Goal: Task Accomplishment & Management: Manage account settings

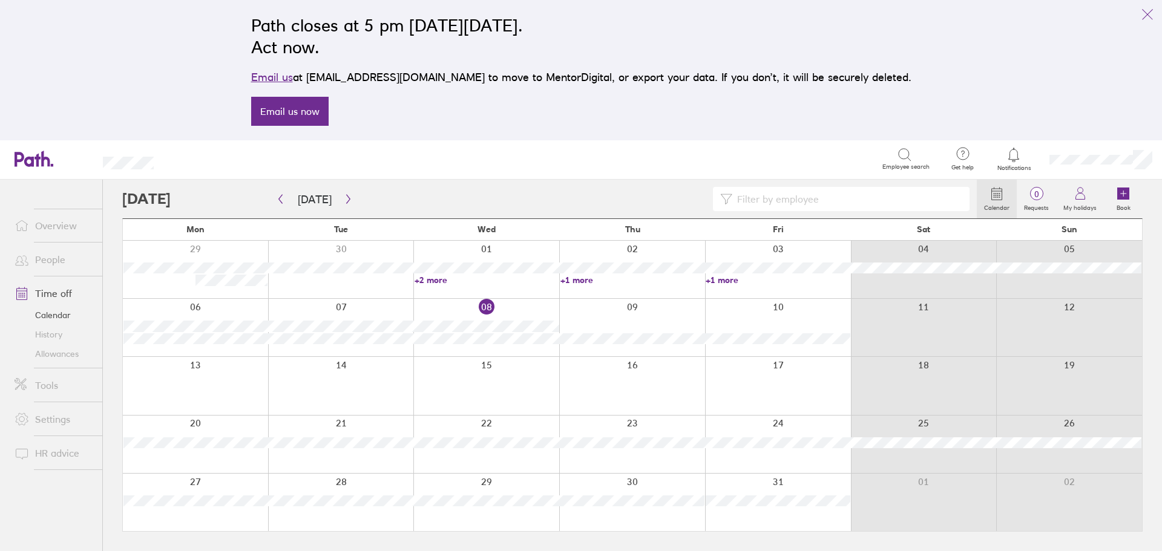
click at [40, 257] on link "People" at bounding box center [53, 259] width 97 height 24
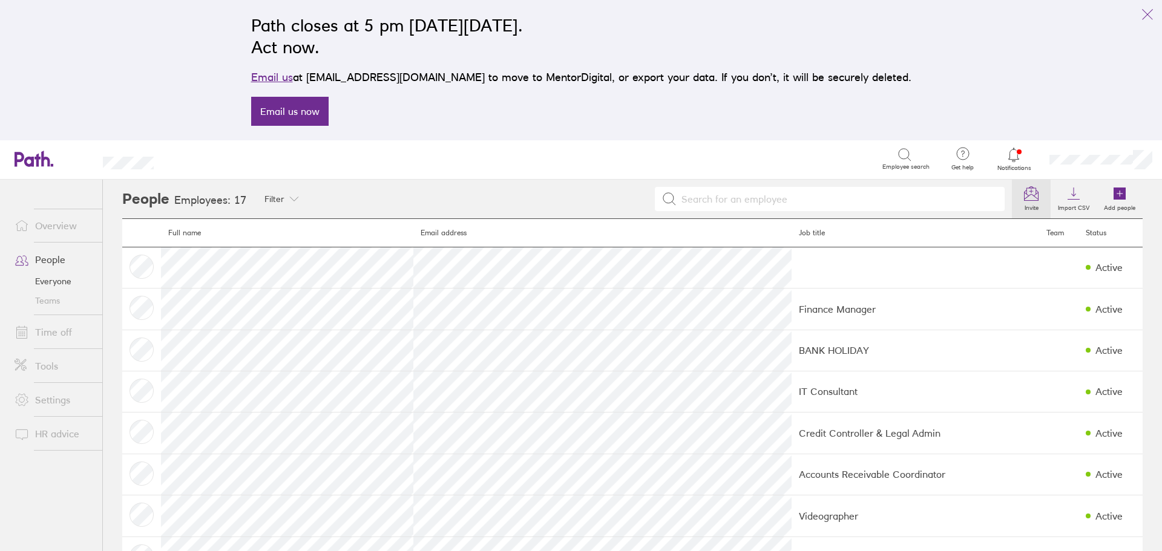
click at [1021, 205] on label "Invite" at bounding box center [1031, 206] width 28 height 11
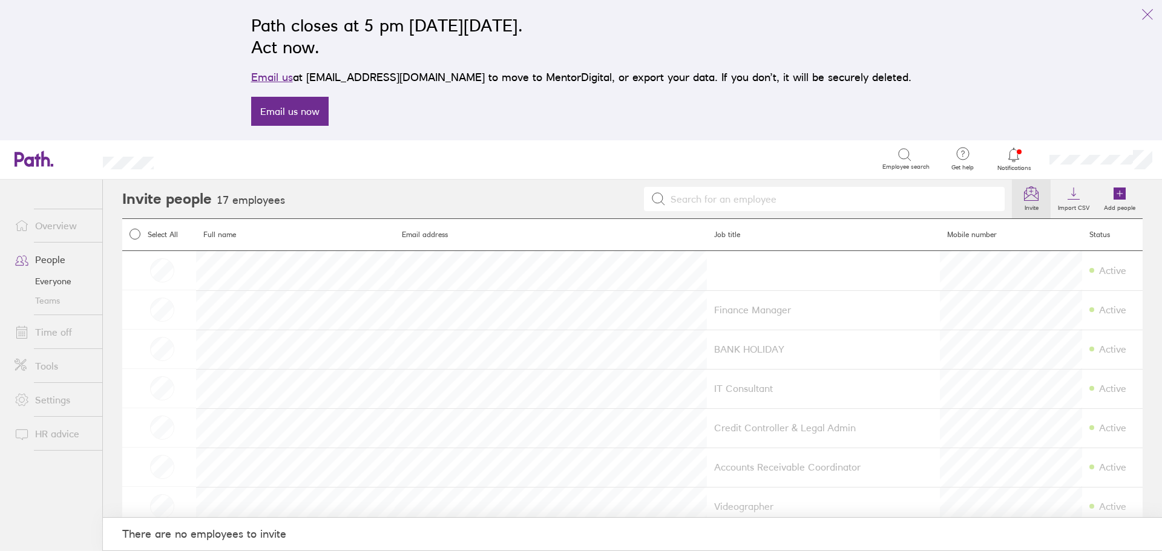
click at [206, 210] on h2 "Invite people" at bounding box center [167, 199] width 90 height 39
click at [47, 360] on link "Tools" at bounding box center [53, 366] width 97 height 24
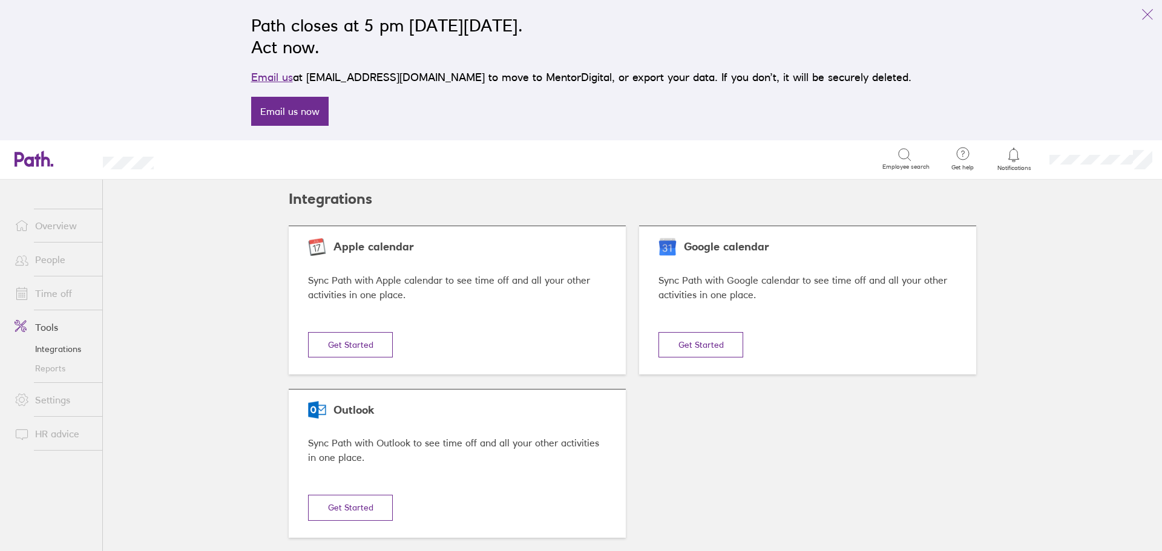
click at [59, 263] on link "People" at bounding box center [53, 259] width 97 height 24
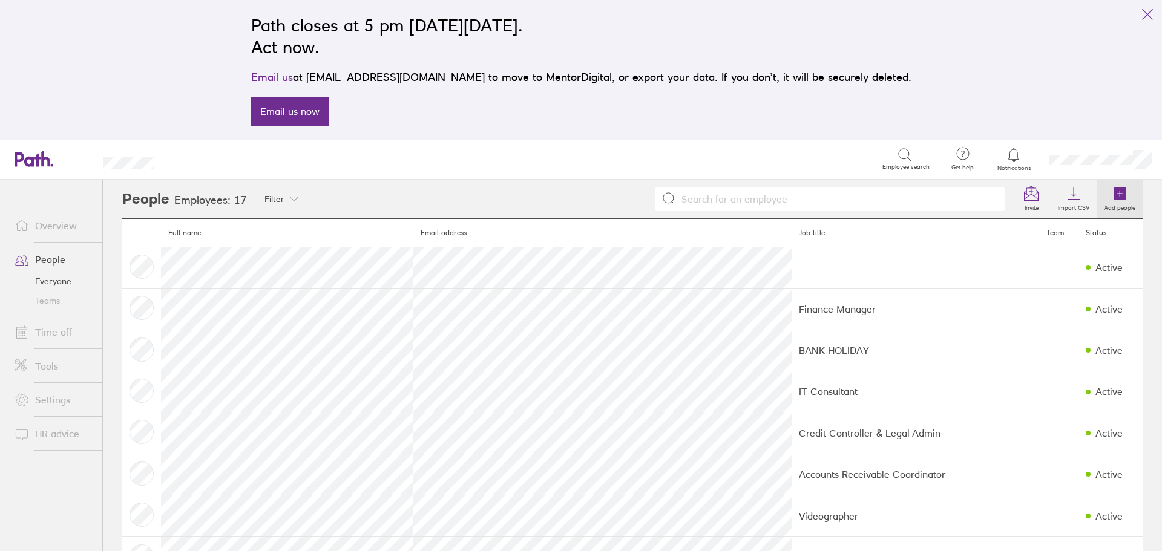
click at [1113, 195] on icon at bounding box center [1119, 194] width 12 height 12
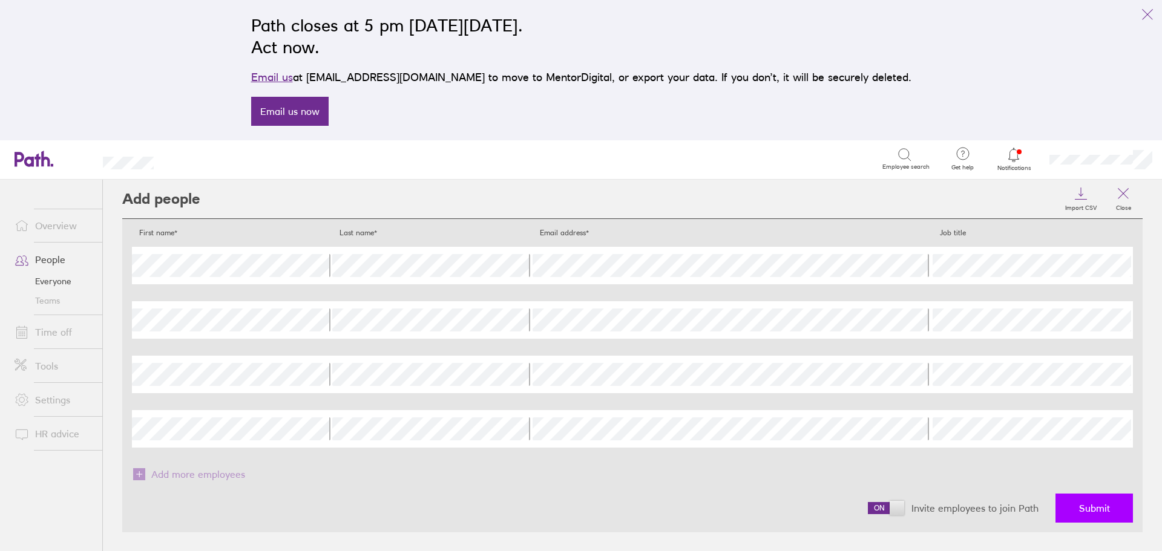
click at [1085, 505] on span "Submit" at bounding box center [1094, 508] width 31 height 11
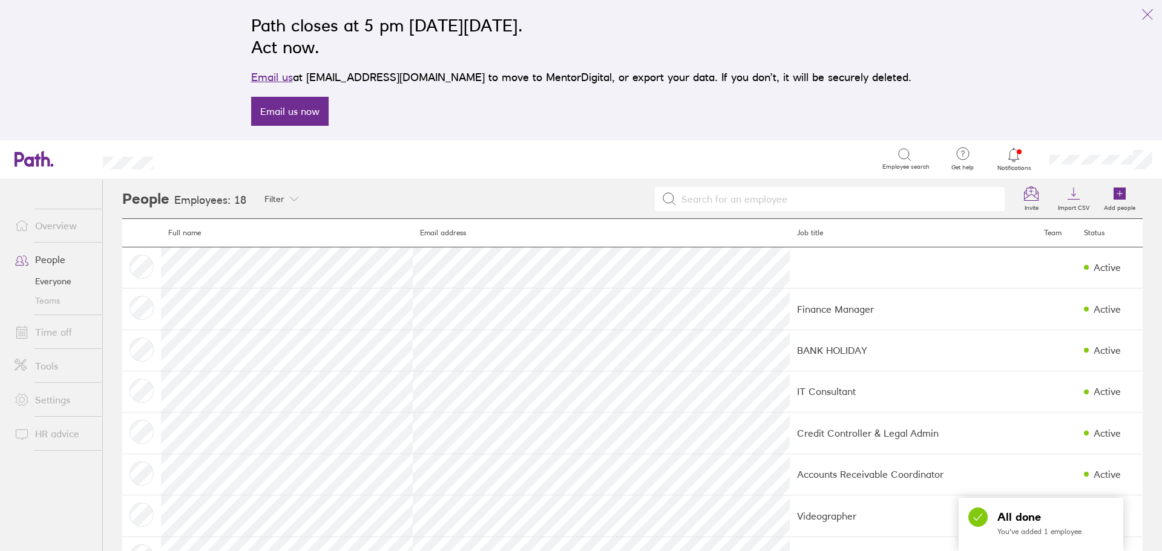
click at [54, 256] on link "People" at bounding box center [53, 259] width 97 height 24
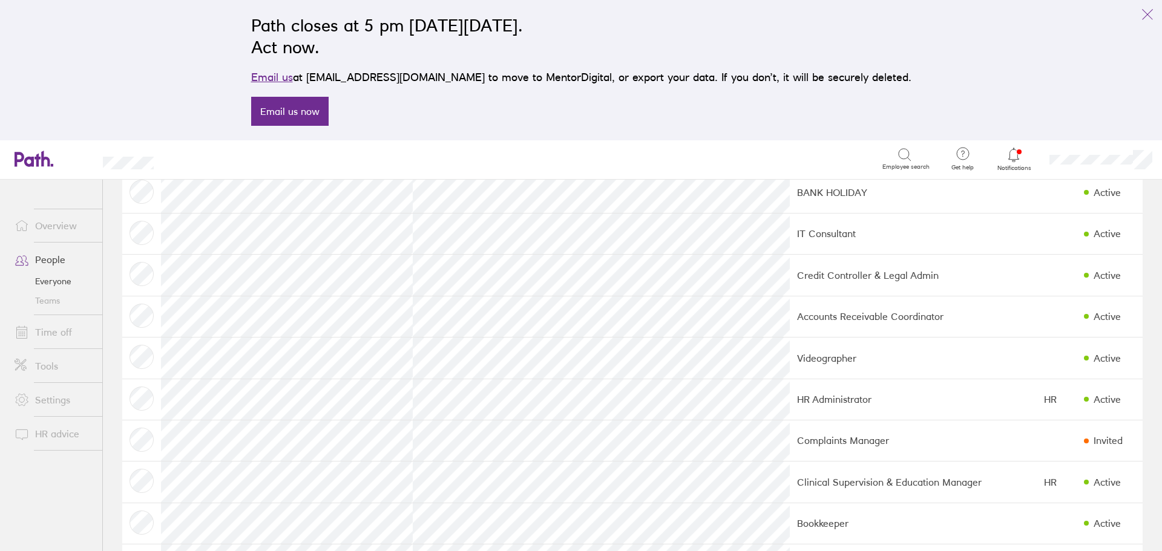
scroll to position [97, 0]
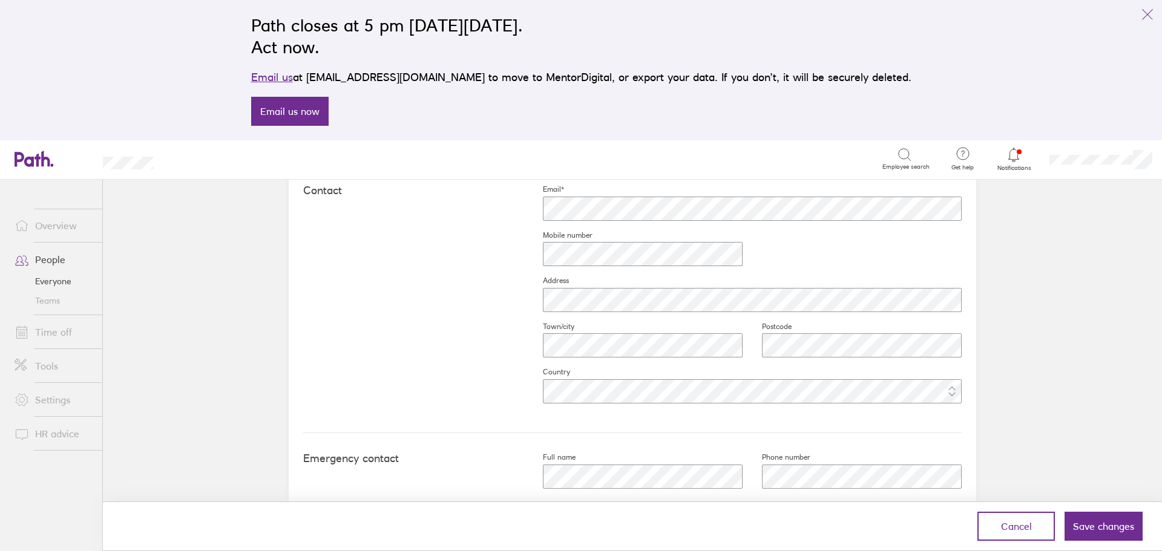
scroll to position [544, 0]
click at [1104, 524] on span "Save changes" at bounding box center [1103, 526] width 61 height 11
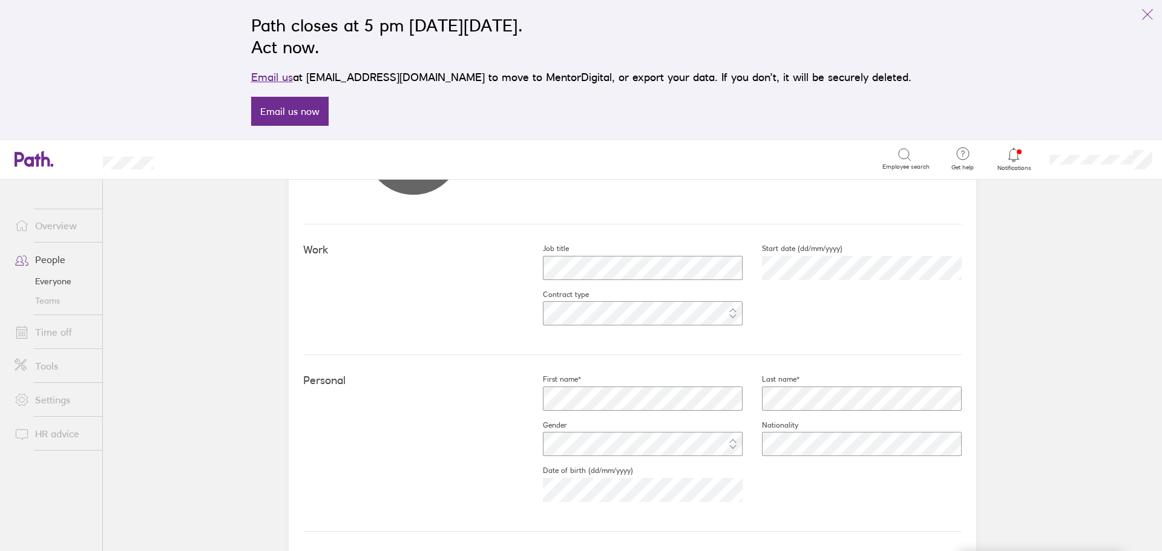
scroll to position [0, 0]
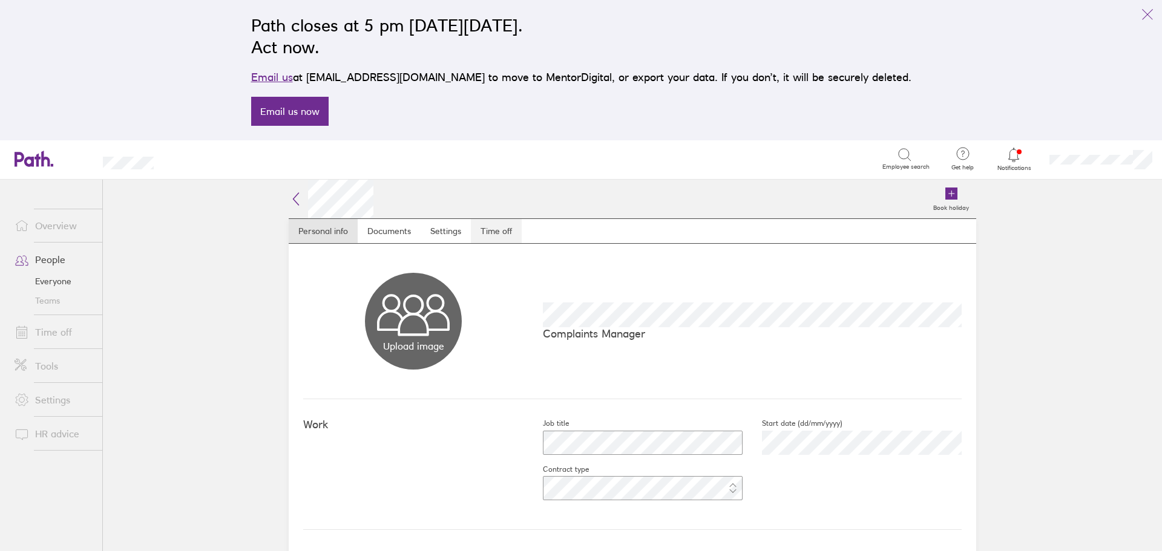
click at [493, 237] on link "Time off" at bounding box center [496, 231] width 51 height 24
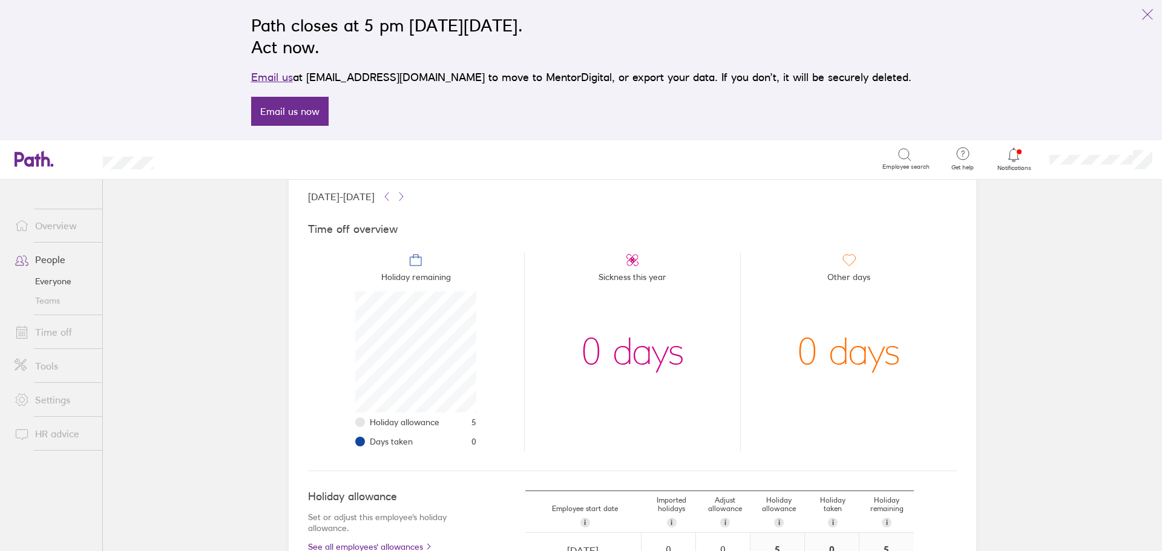
scroll to position [203, 0]
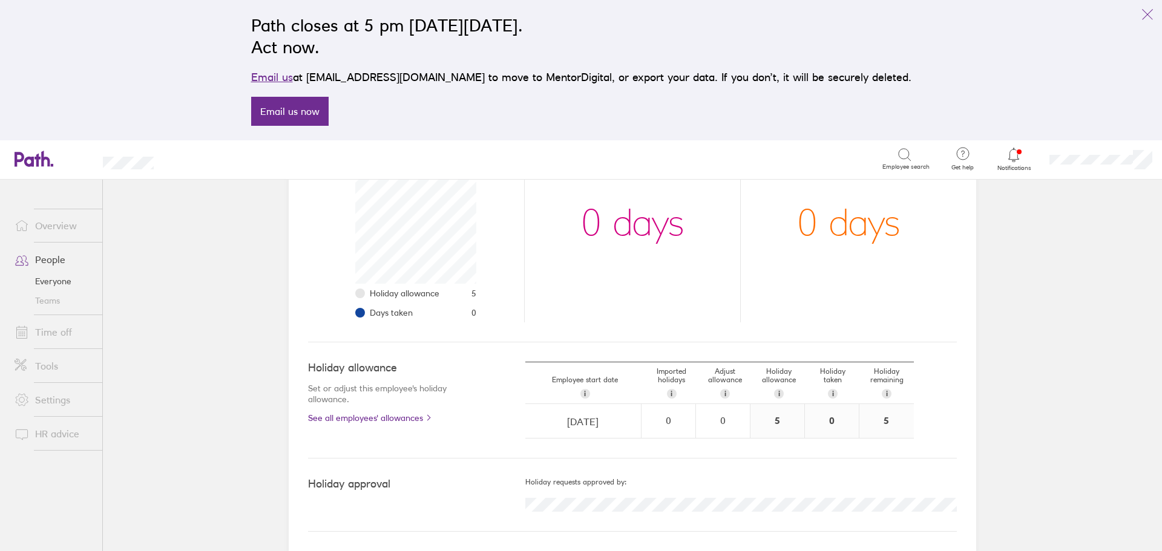
click at [780, 423] on div "5" at bounding box center [777, 421] width 54 height 34
click at [765, 422] on div "5" at bounding box center [777, 421] width 54 height 34
click at [723, 416] on div "0" at bounding box center [722, 420] width 53 height 11
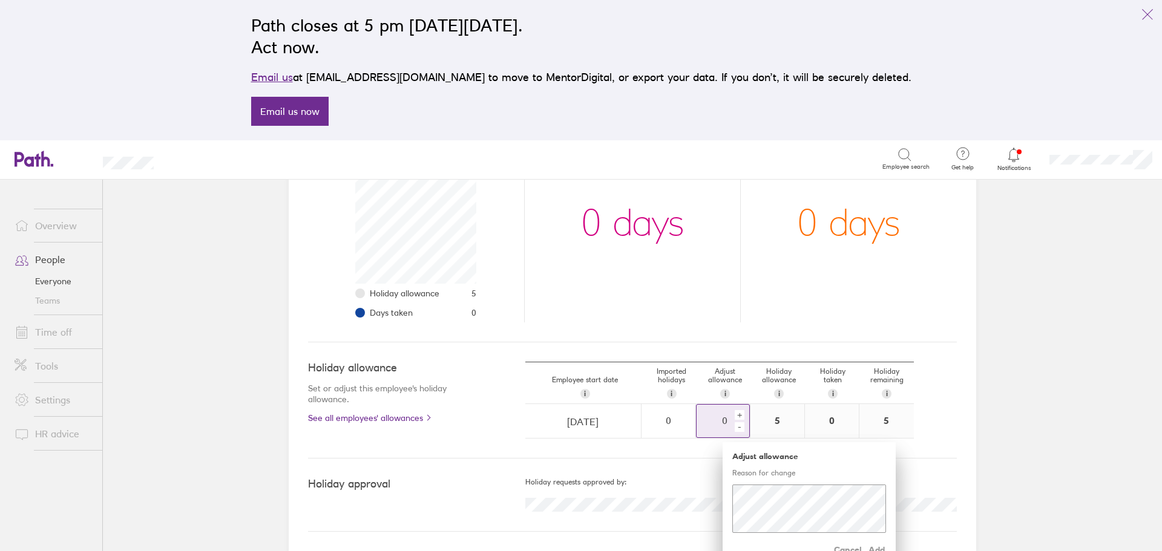
click at [735, 416] on div "+" at bounding box center [739, 415] width 10 height 10
click at [875, 550] on span "Add" at bounding box center [875, 549] width 19 height 19
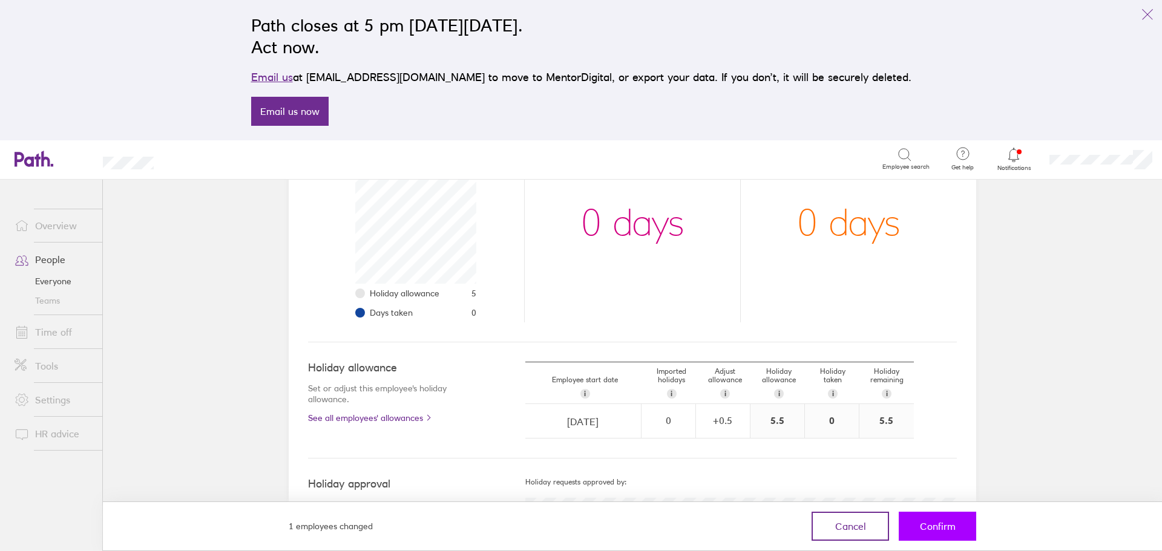
click at [940, 534] on button "Confirm" at bounding box center [936, 526] width 77 height 29
click at [938, 531] on span "Confirm" at bounding box center [938, 526] width 36 height 11
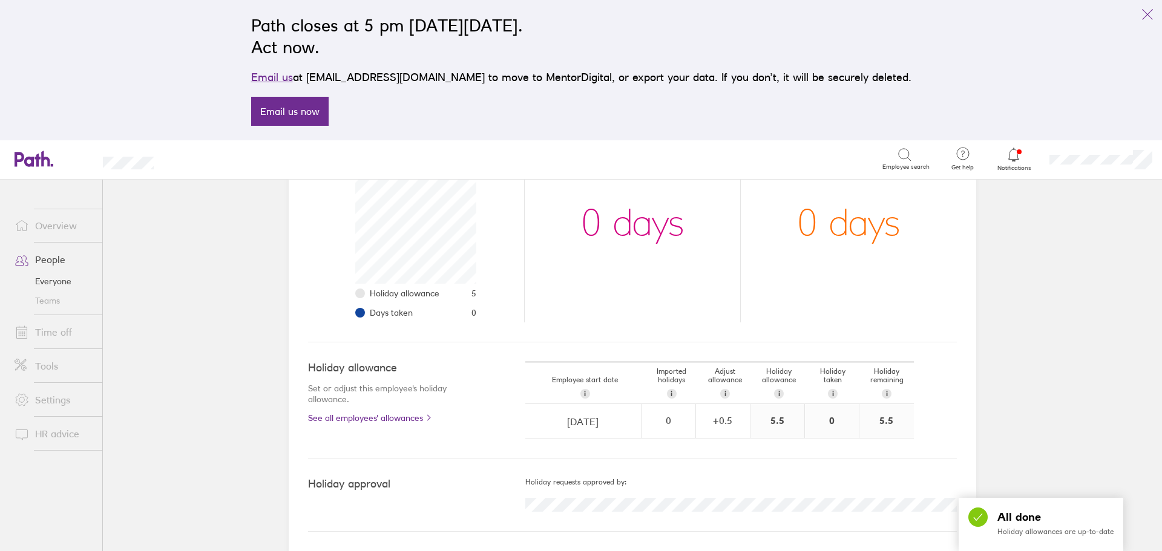
click at [62, 266] on link "People" at bounding box center [53, 259] width 97 height 24
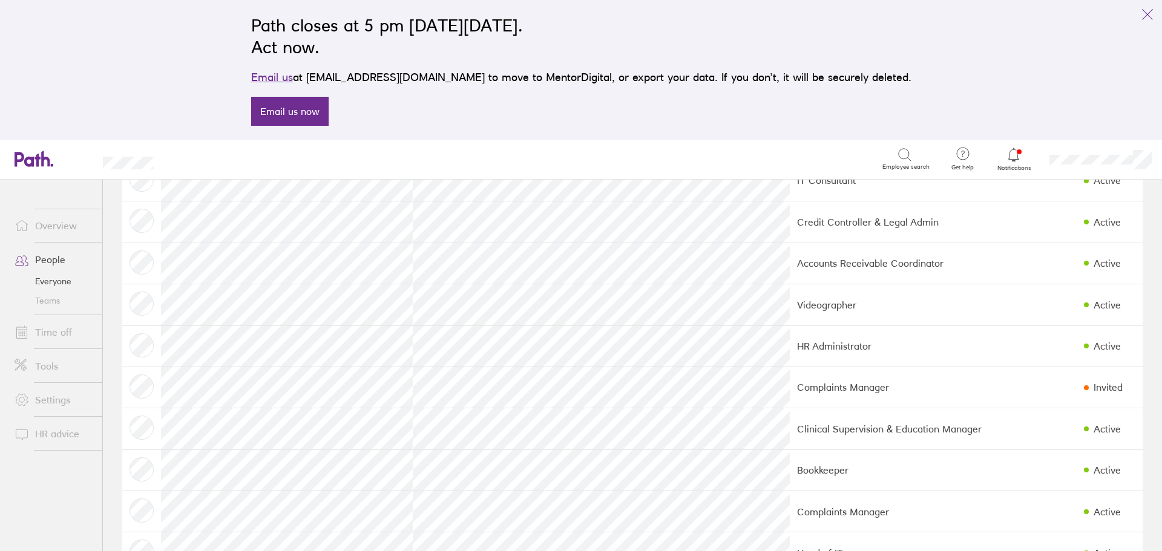
scroll to position [242, 0]
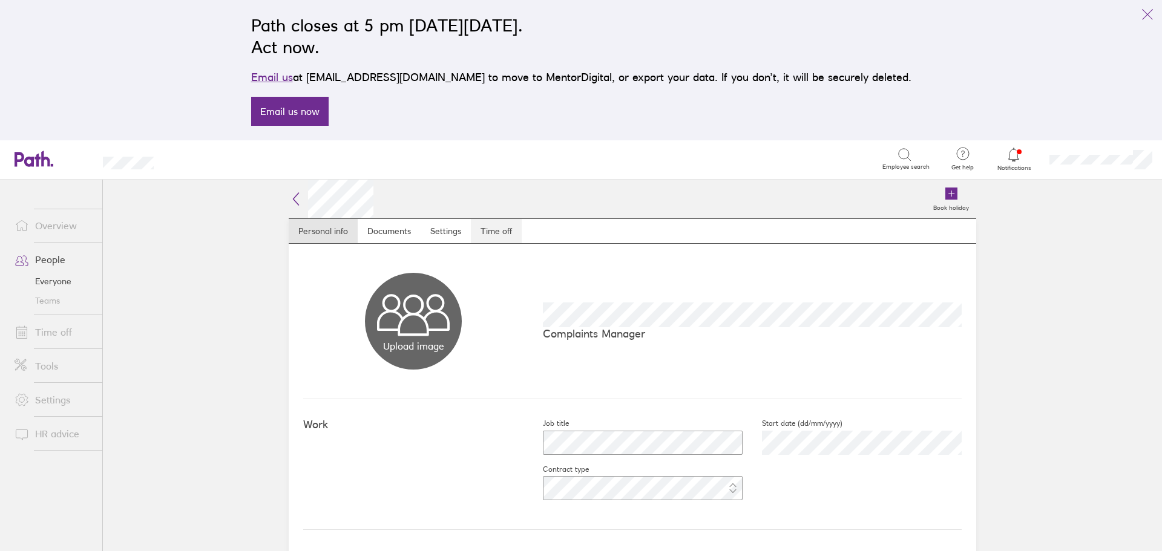
click at [485, 229] on link "Time off" at bounding box center [496, 231] width 51 height 24
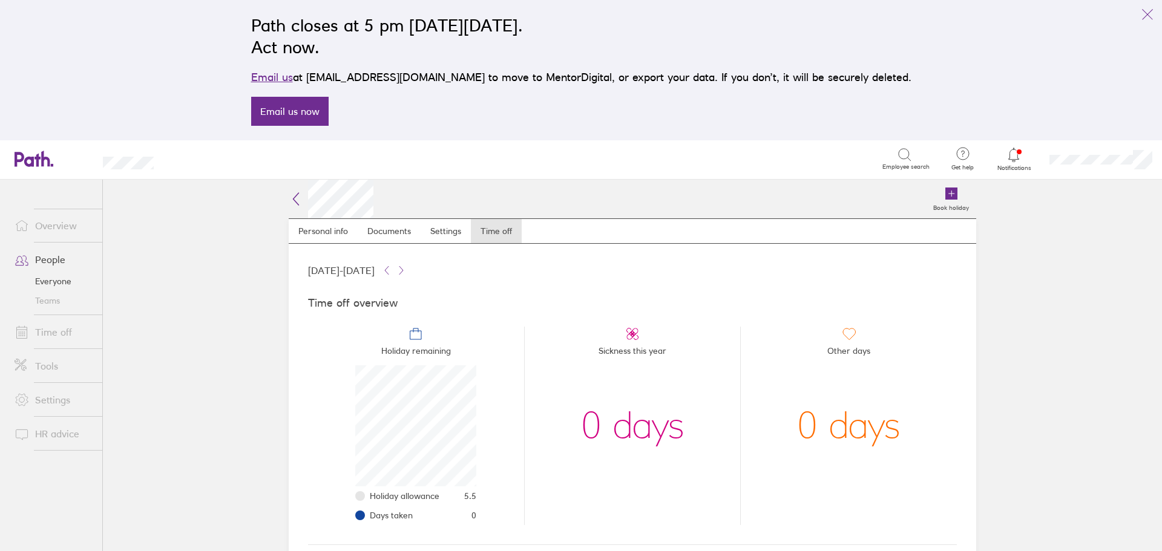
click at [53, 262] on link "People" at bounding box center [53, 259] width 97 height 24
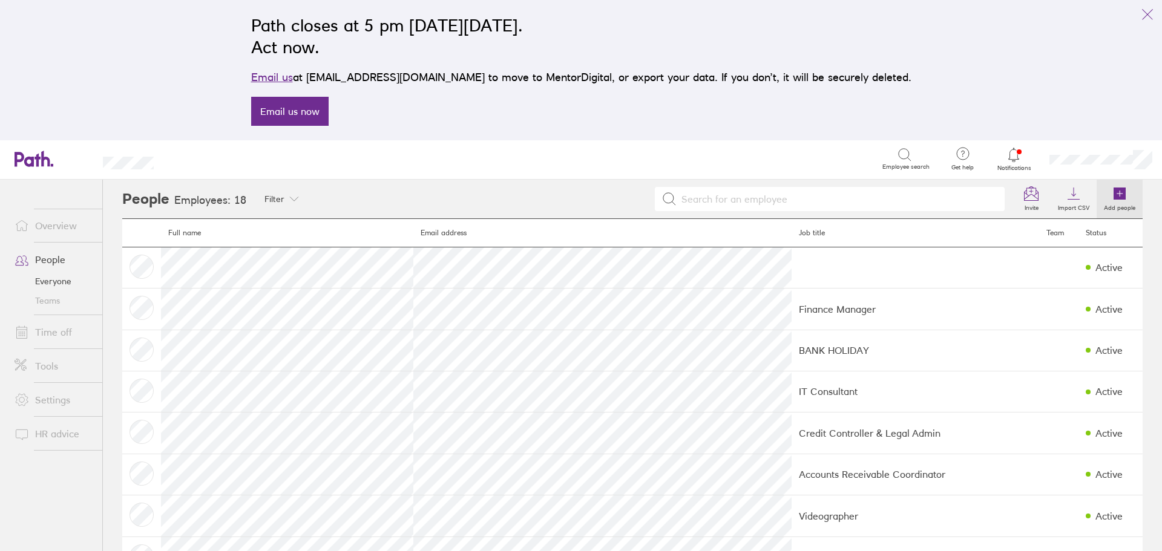
click at [1105, 205] on label "Add people" at bounding box center [1119, 206] width 46 height 11
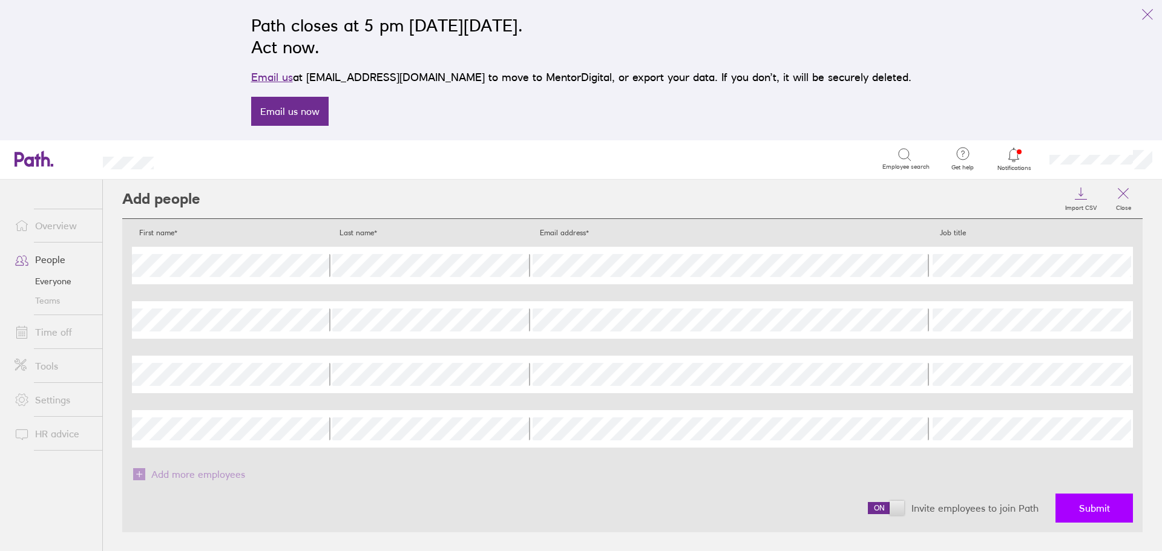
click at [1068, 500] on button "Submit" at bounding box center [1093, 508] width 77 height 29
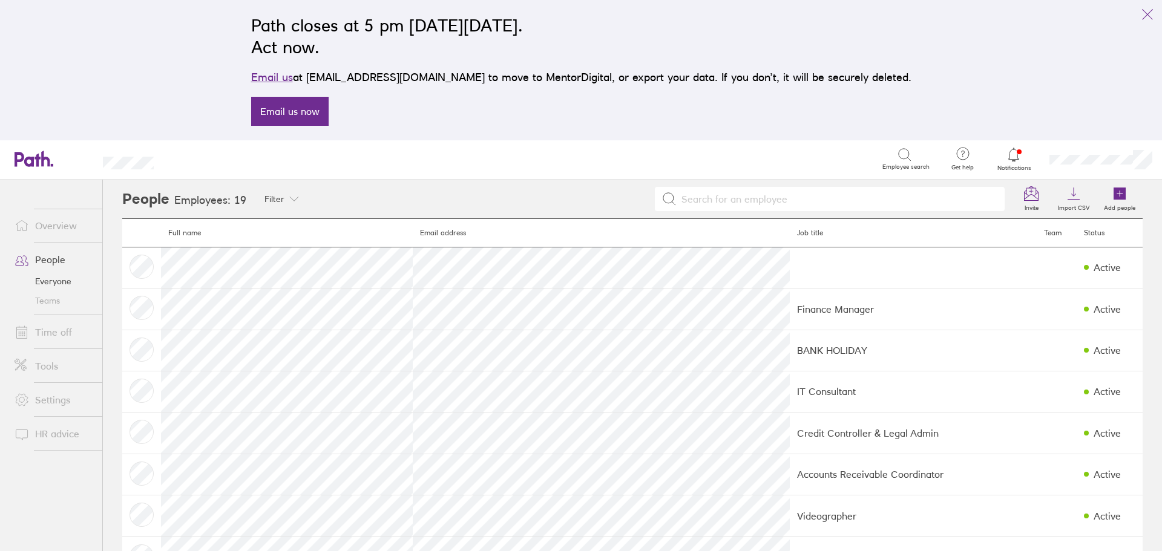
click at [54, 262] on link "People" at bounding box center [53, 259] width 97 height 24
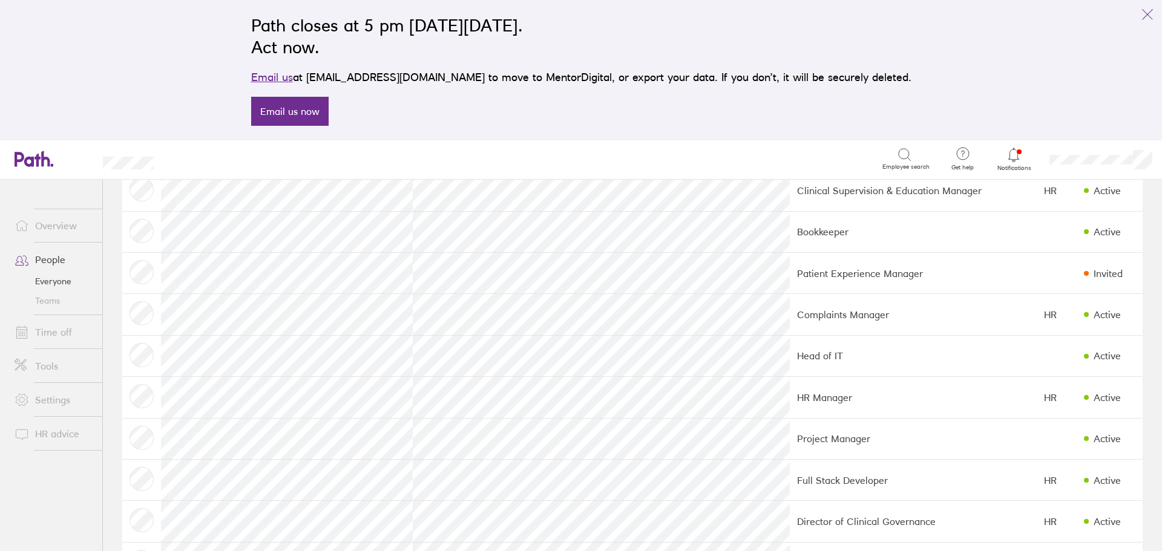
scroll to position [484, 0]
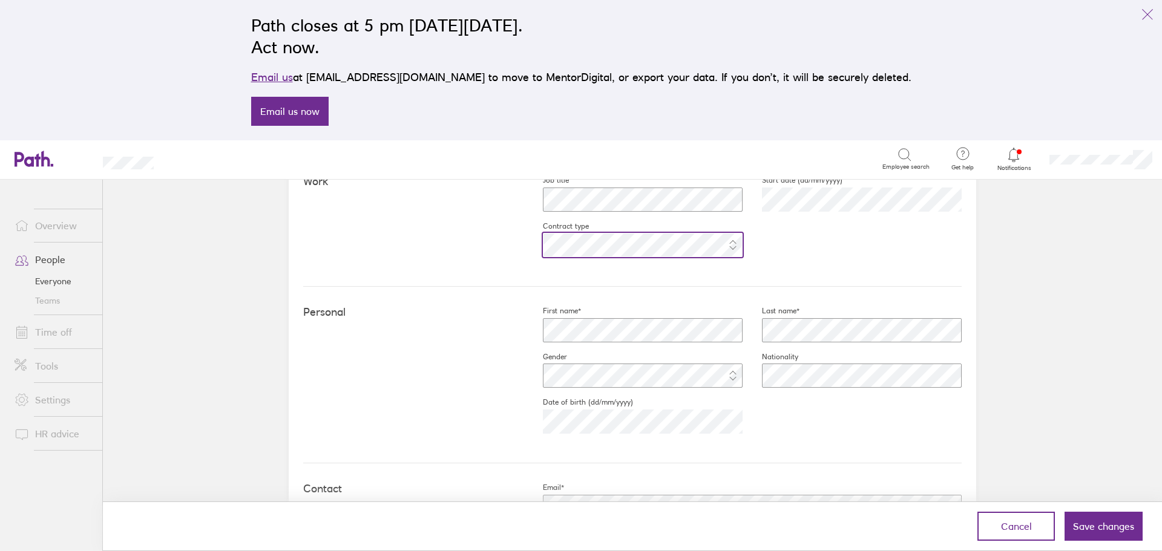
scroll to position [242, 0]
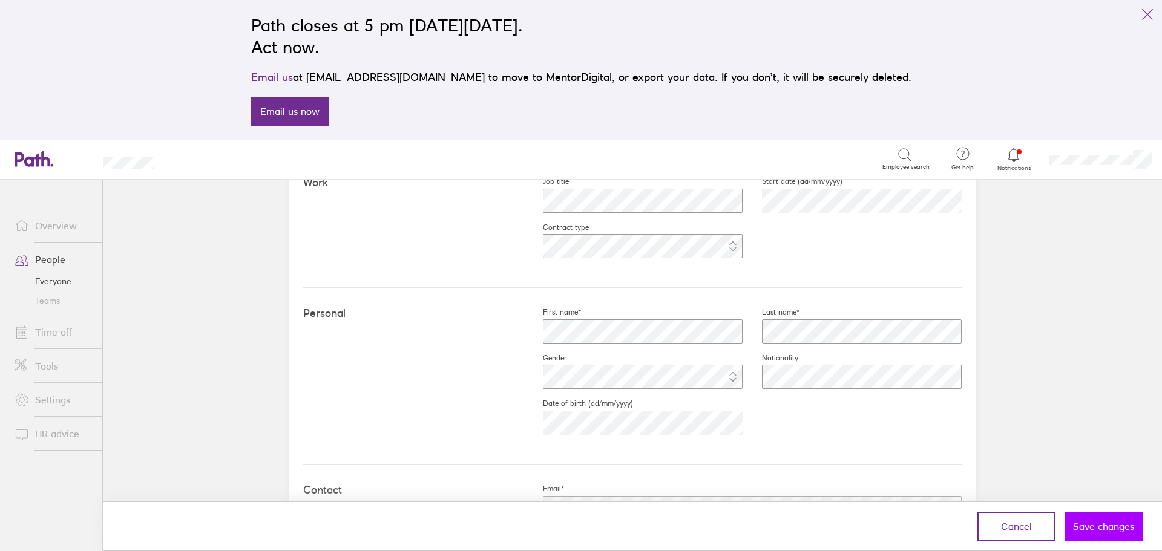
click at [1104, 525] on span "Save changes" at bounding box center [1103, 526] width 61 height 11
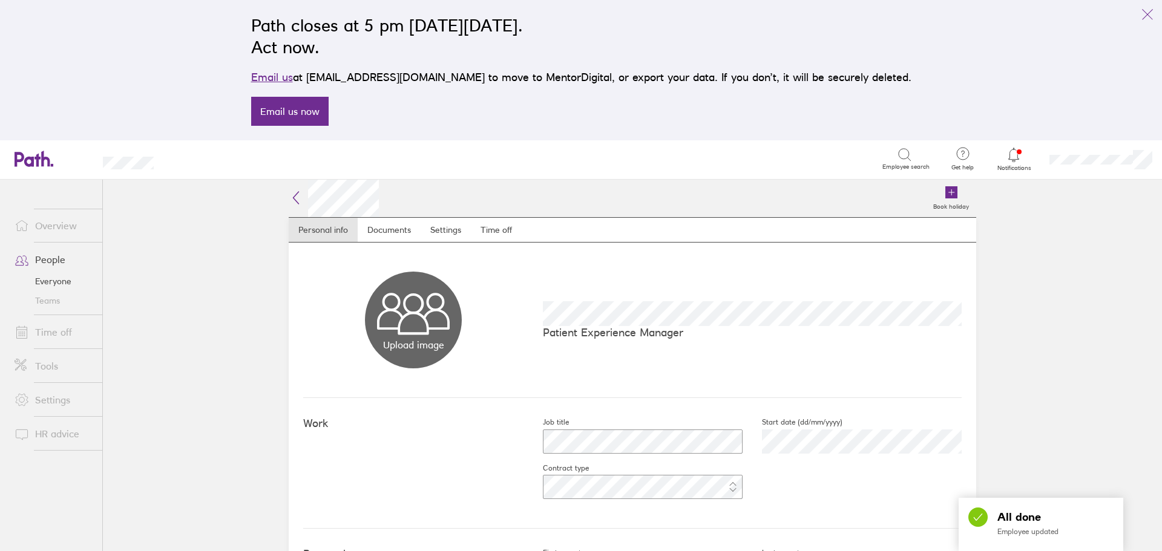
scroll to position [0, 0]
click at [494, 227] on link "Time off" at bounding box center [496, 231] width 51 height 24
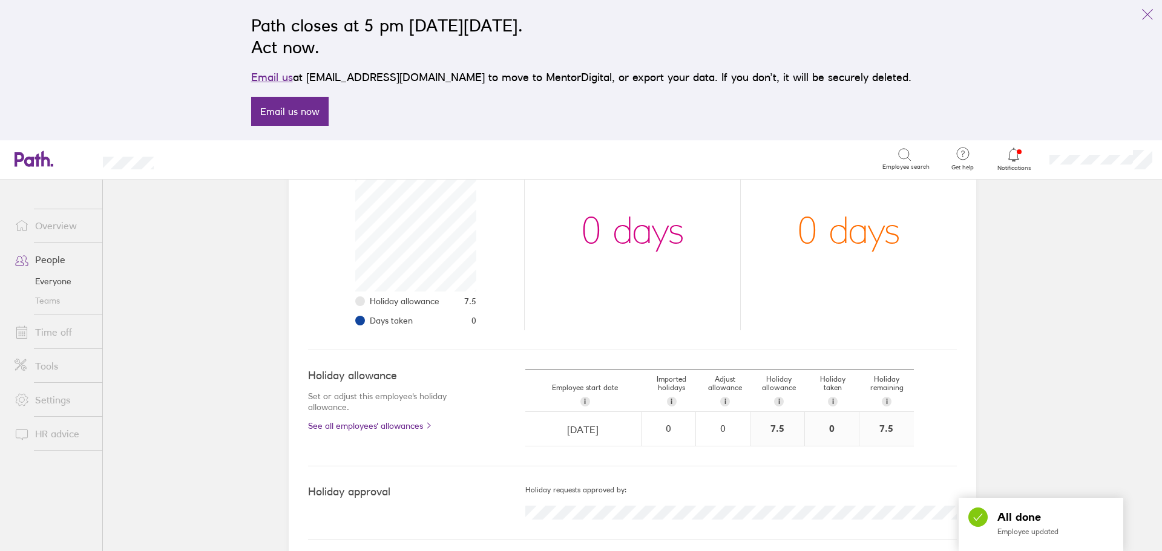
scroll to position [203, 0]
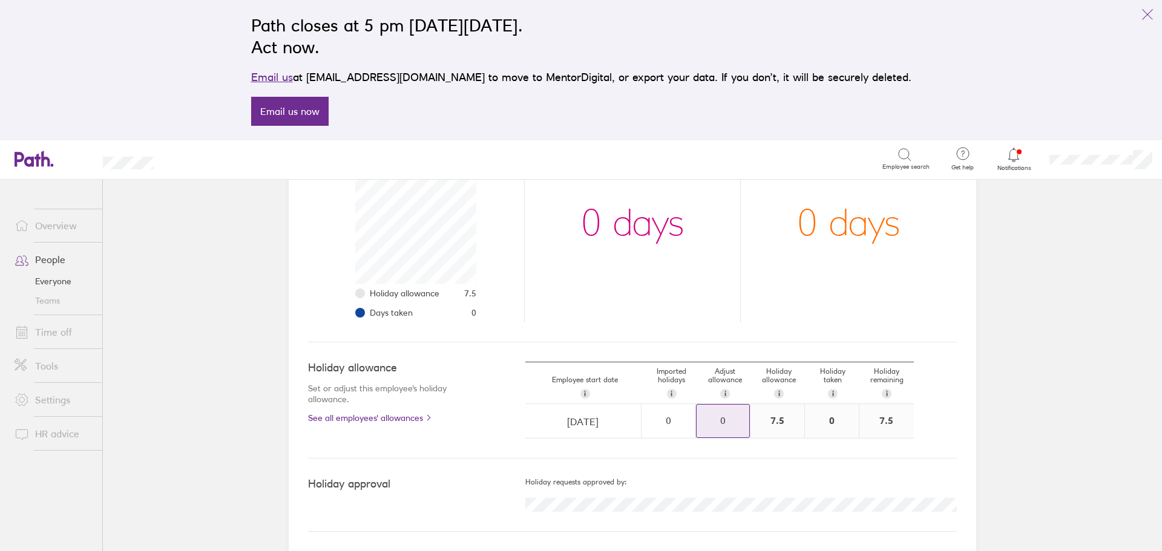
click at [727, 420] on div "0" at bounding box center [722, 420] width 53 height 11
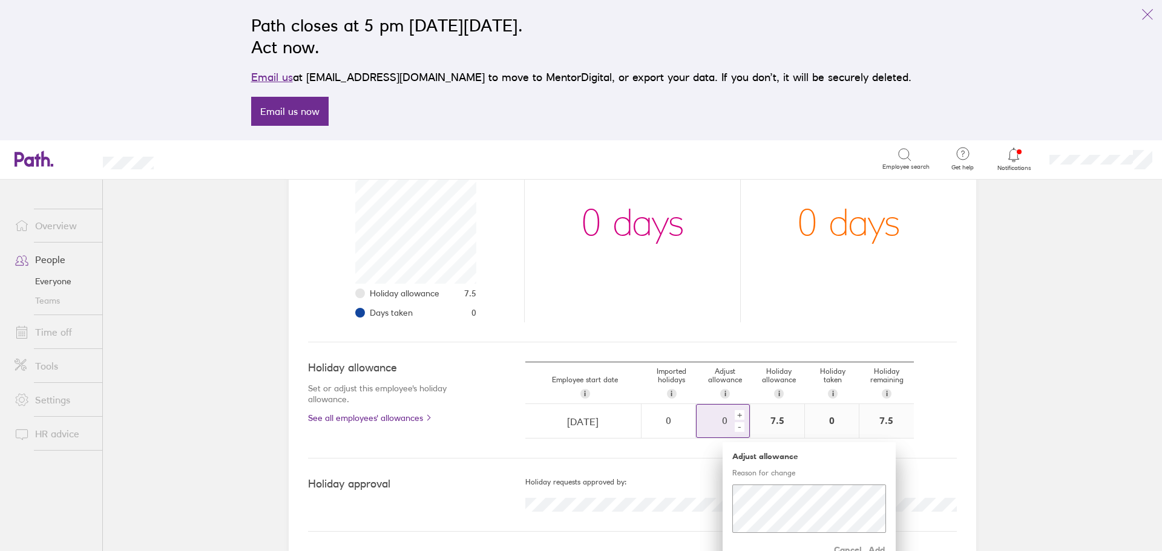
click at [735, 414] on div "+" at bounding box center [739, 415] width 10 height 10
click at [875, 548] on span "Add" at bounding box center [875, 549] width 19 height 19
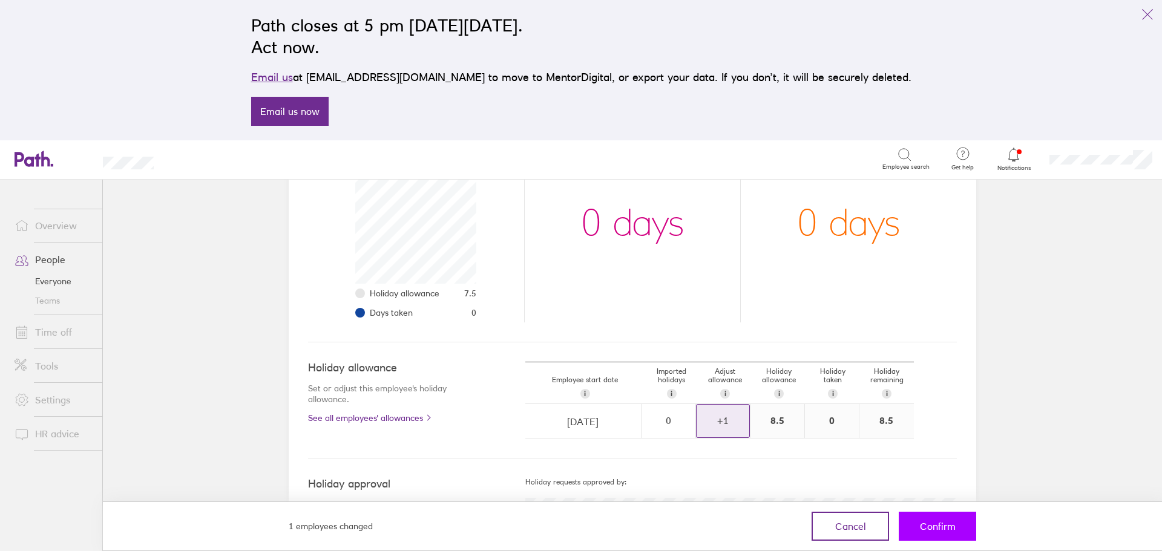
click at [934, 532] on button "Confirm" at bounding box center [936, 526] width 77 height 29
click at [938, 537] on button "Confirm" at bounding box center [936, 526] width 77 height 29
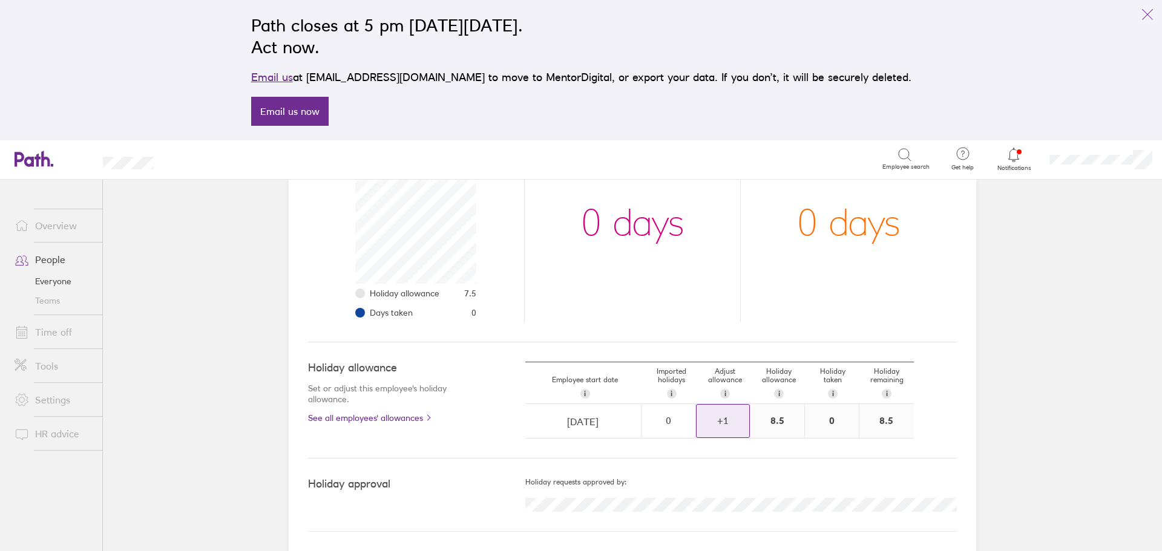
click at [47, 221] on link "Overview" at bounding box center [53, 226] width 97 height 24
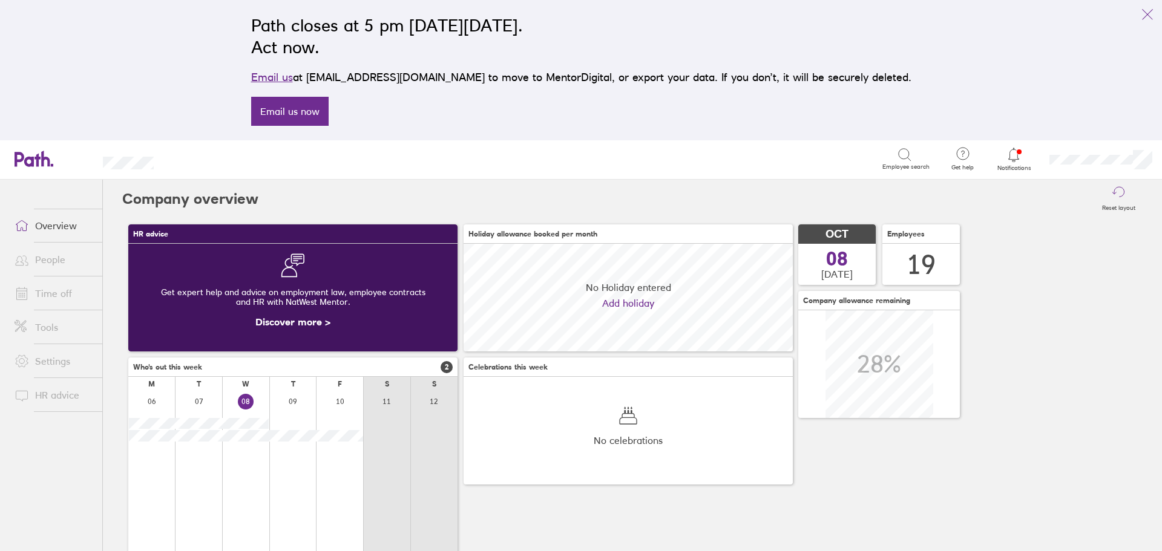
scroll to position [108, 329]
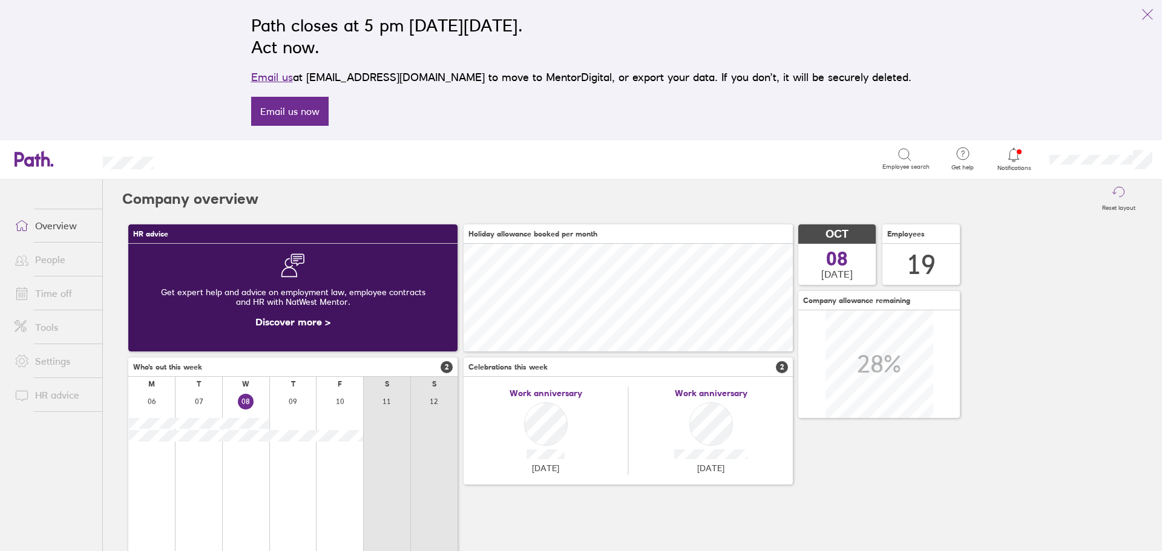
click at [54, 263] on link "People" at bounding box center [53, 259] width 97 height 24
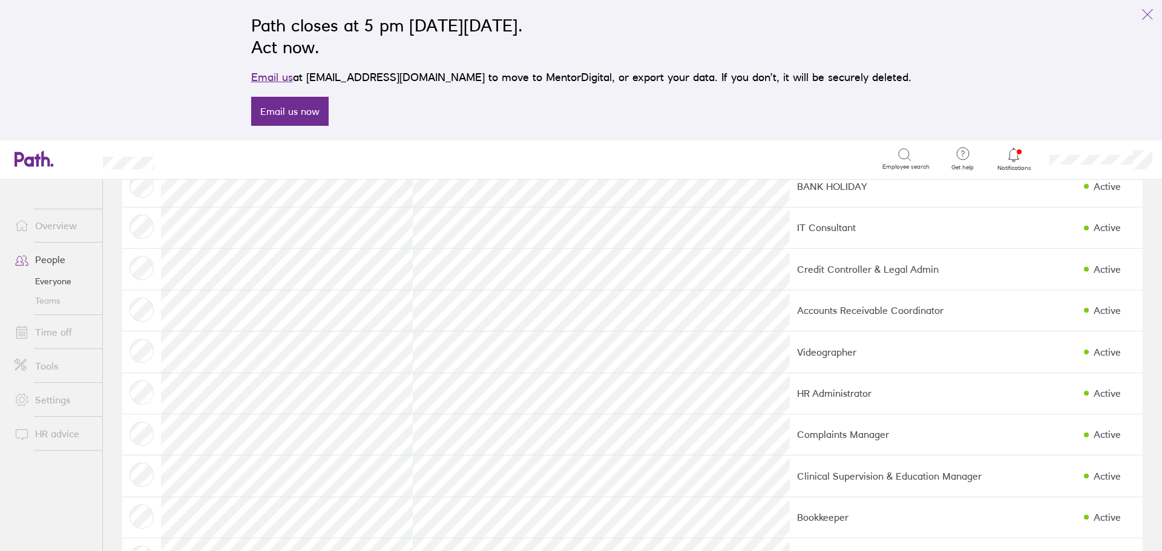
scroll to position [181, 0]
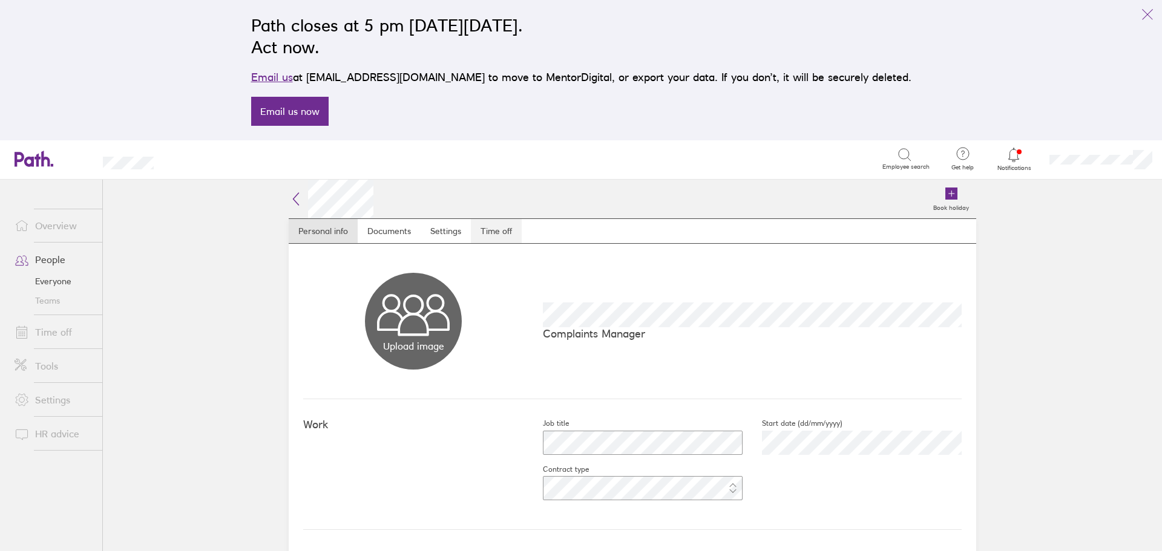
click at [494, 225] on link "Time off" at bounding box center [496, 231] width 51 height 24
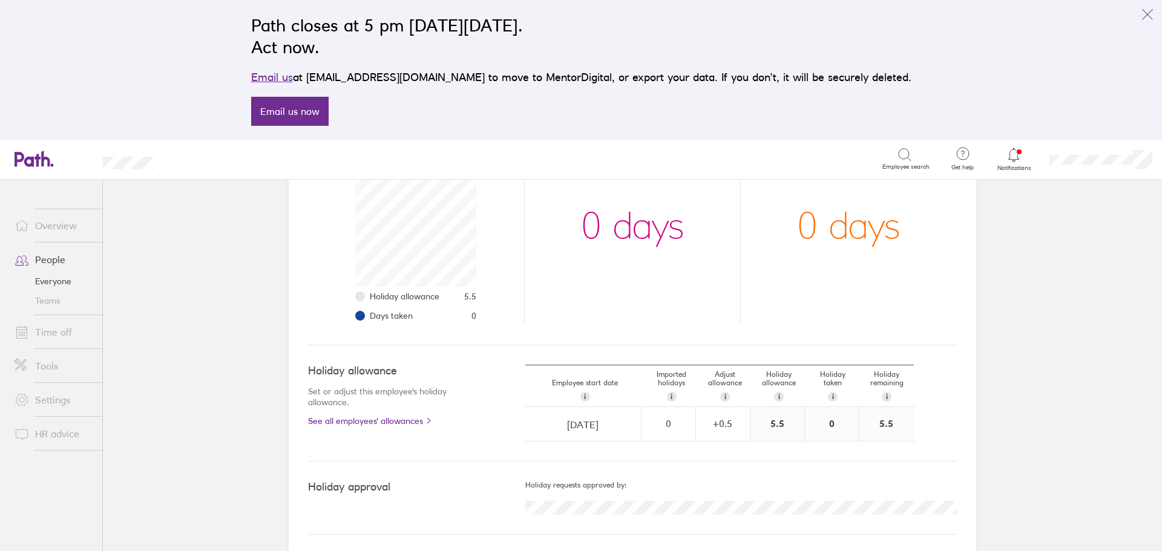
scroll to position [203, 0]
click at [82, 226] on link "Overview" at bounding box center [53, 226] width 97 height 24
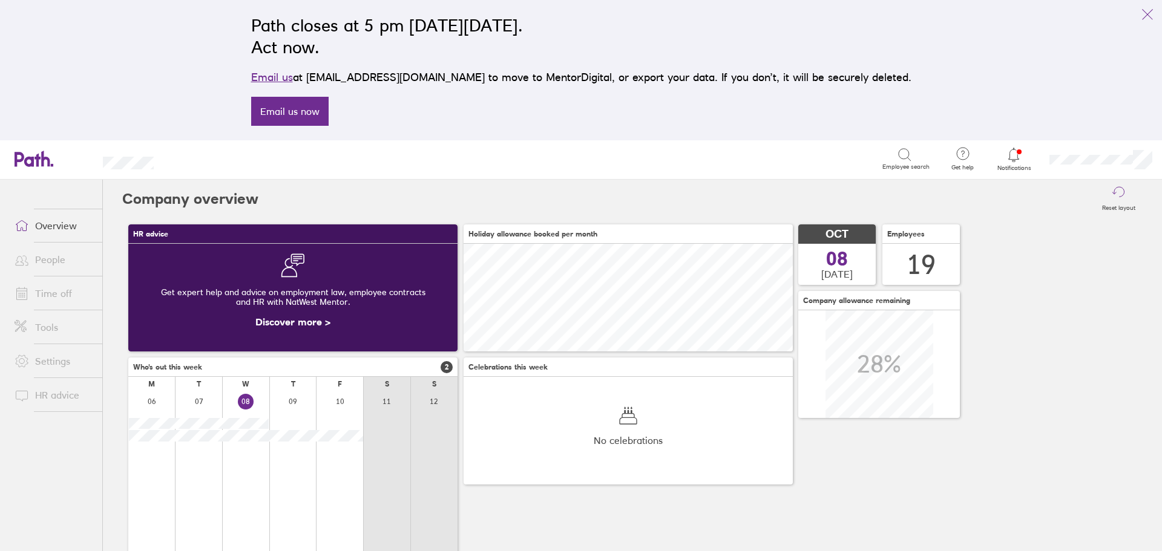
scroll to position [108, 329]
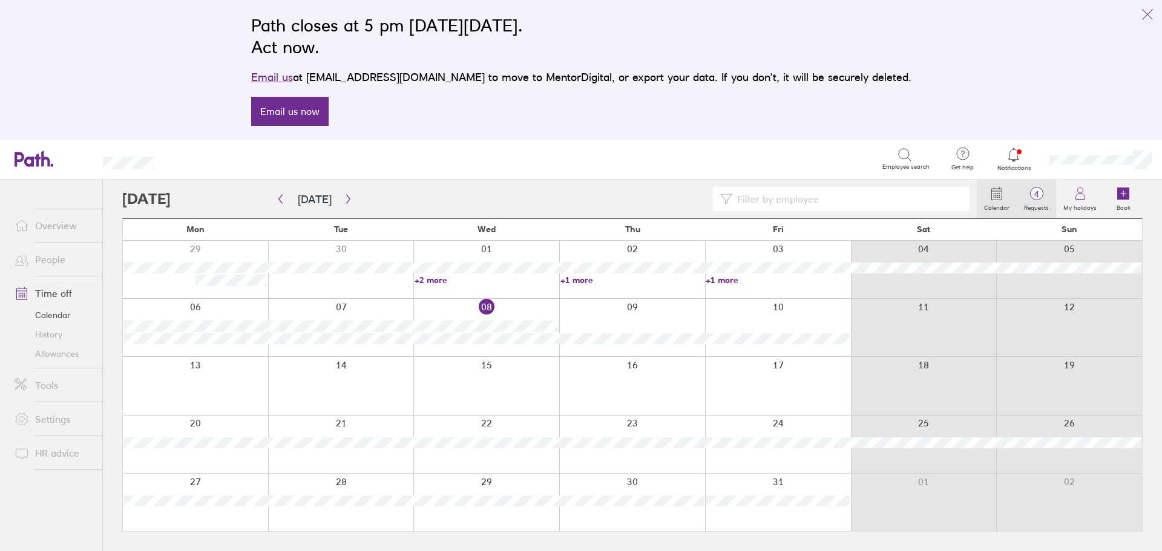
click at [1046, 203] on label "Requests" at bounding box center [1035, 206] width 39 height 11
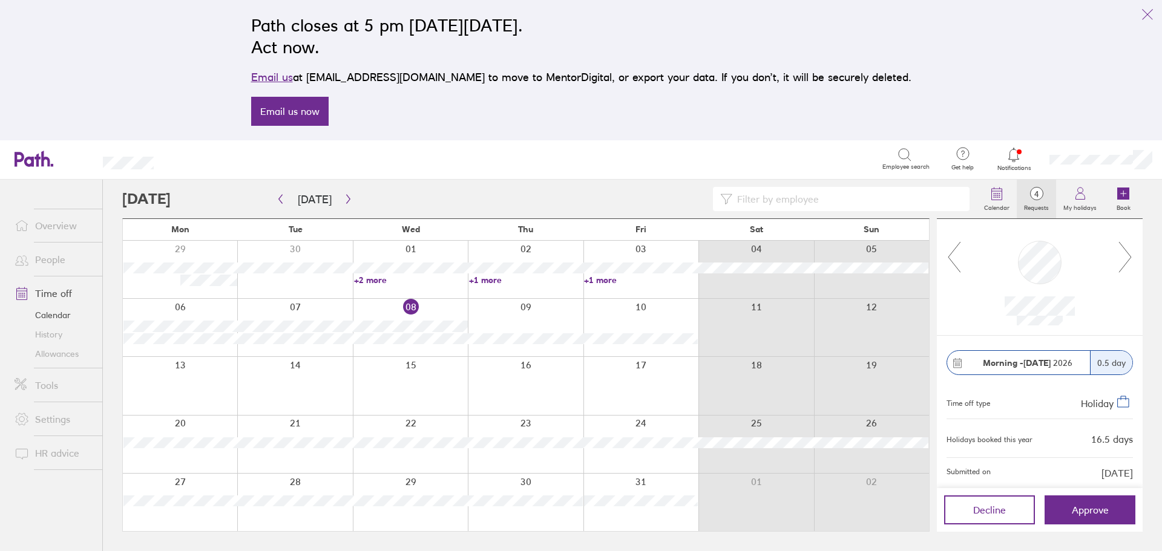
click at [526, 191] on div at bounding box center [549, 199] width 854 height 24
click at [710, 152] on div "Search" at bounding box center [531, 158] width 702 height 19
click at [205, 122] on div "Path closes at 5 pm on Thursday, 6 November 2025. Act now. Email us at support@…" at bounding box center [581, 70] width 1162 height 140
click at [1147, 18] on icon "link" at bounding box center [1147, 14] width 15 height 15
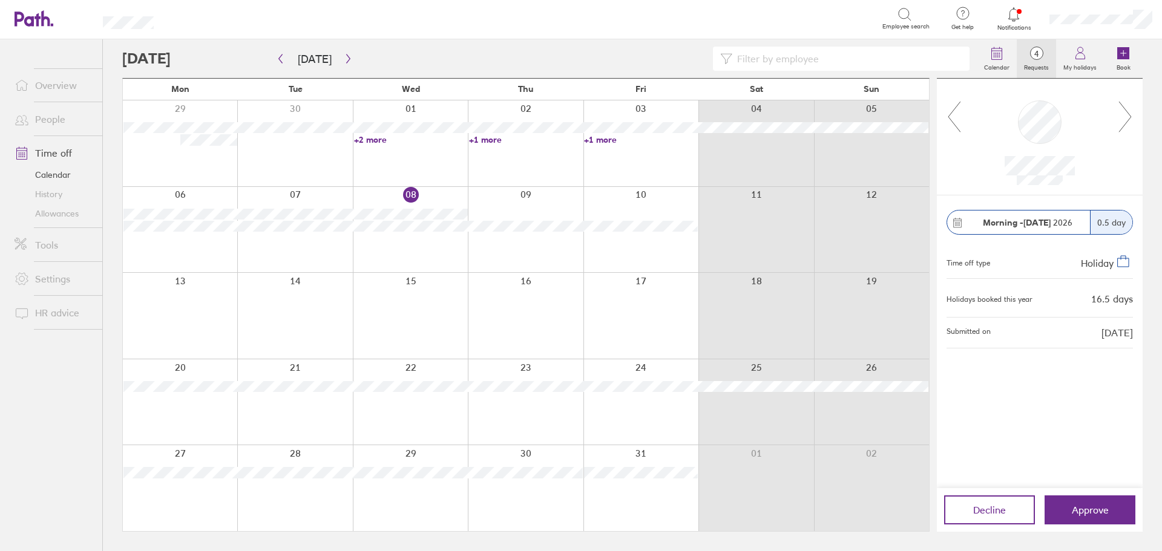
click at [321, 502] on div at bounding box center [294, 488] width 115 height 86
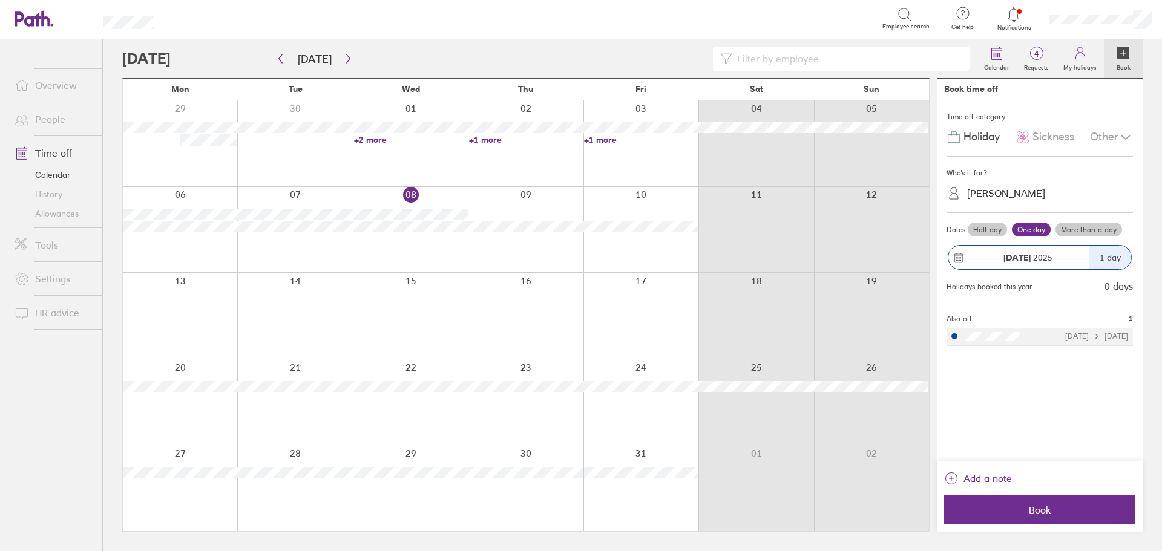
click at [998, 200] on div "Sayani Sainudeen" at bounding box center [1047, 193] width 172 height 19
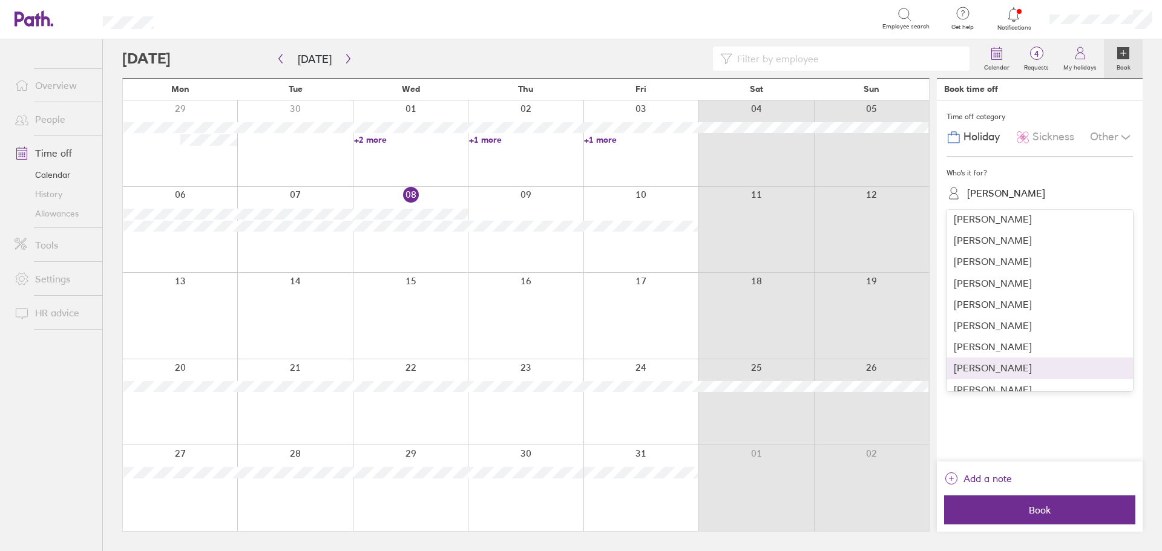
scroll to position [181, 0]
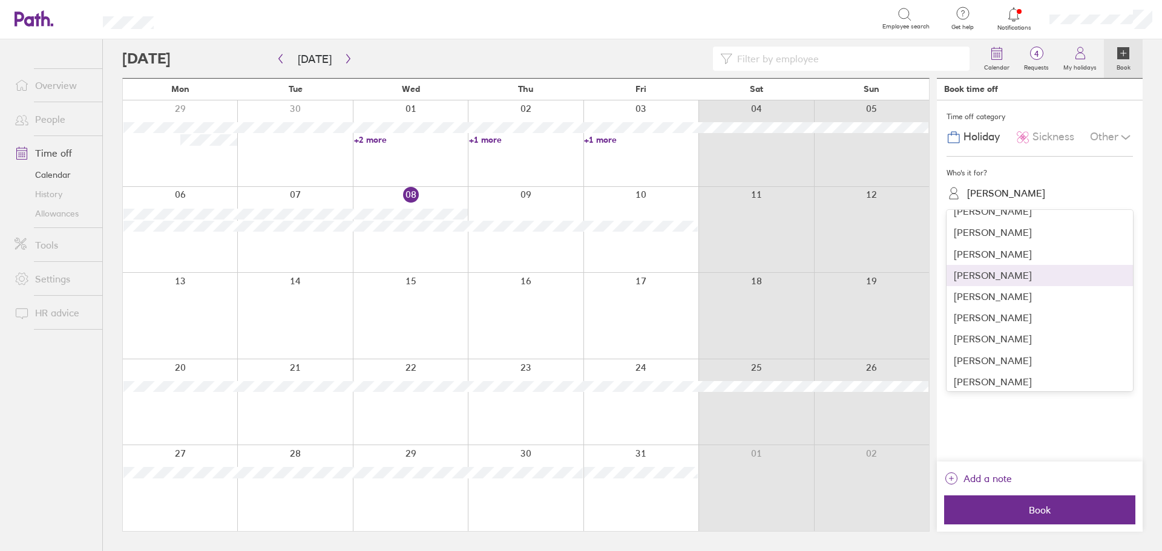
click at [1010, 272] on div "Manjit Gill" at bounding box center [1039, 275] width 186 height 21
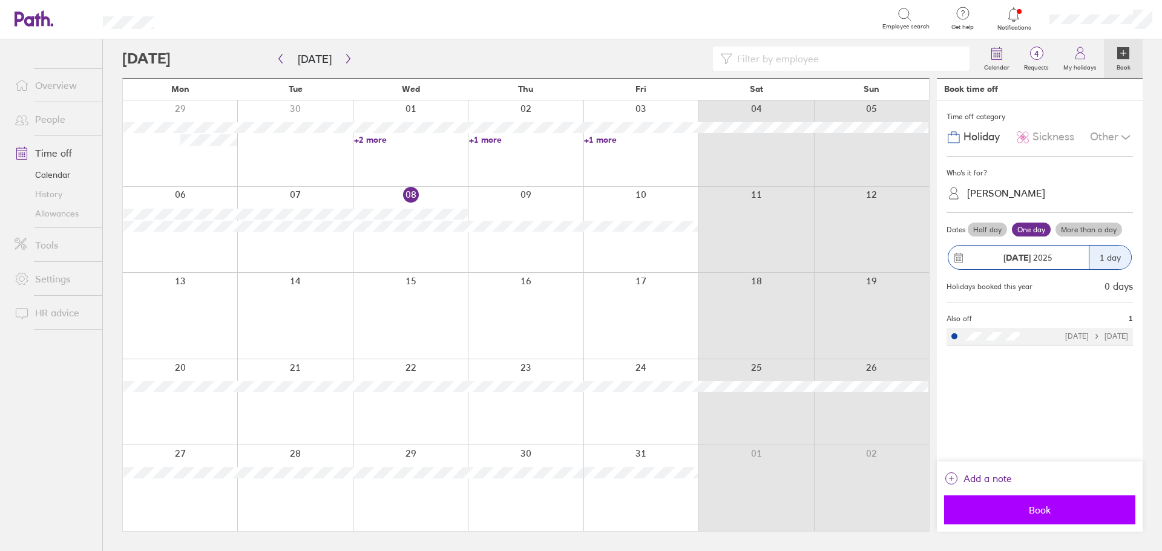
click at [1051, 510] on span "Book" at bounding box center [1039, 510] width 174 height 11
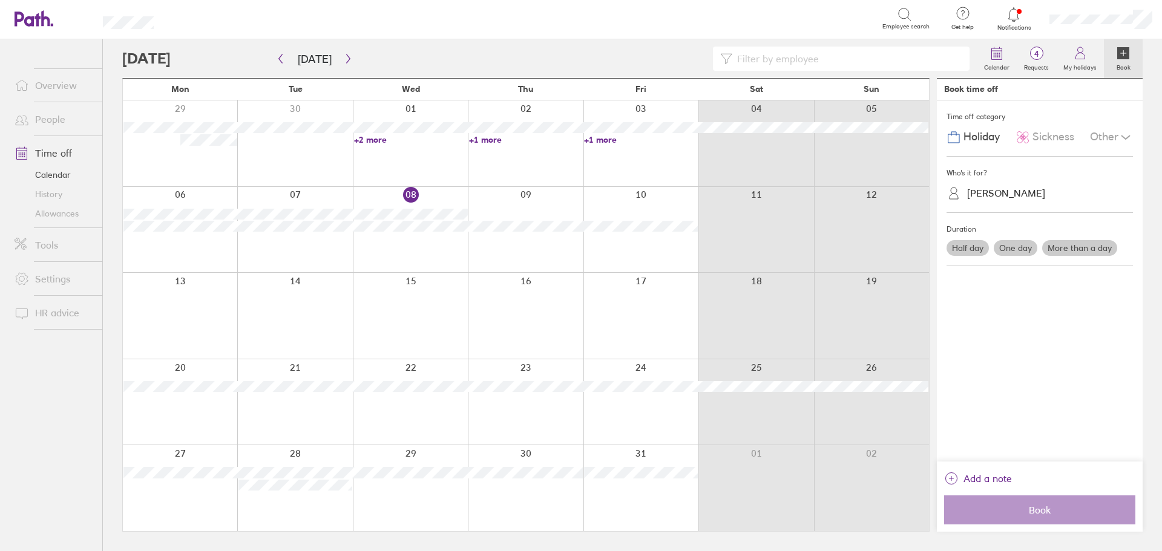
click at [549, 486] on div at bounding box center [525, 488] width 115 height 86
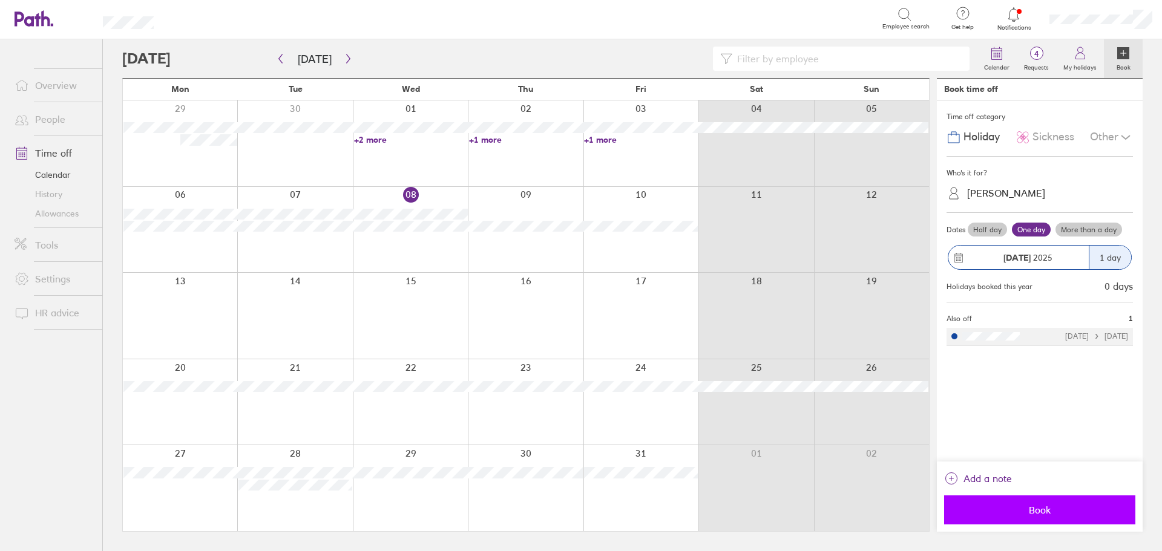
click at [1035, 509] on span "Book" at bounding box center [1039, 510] width 174 height 11
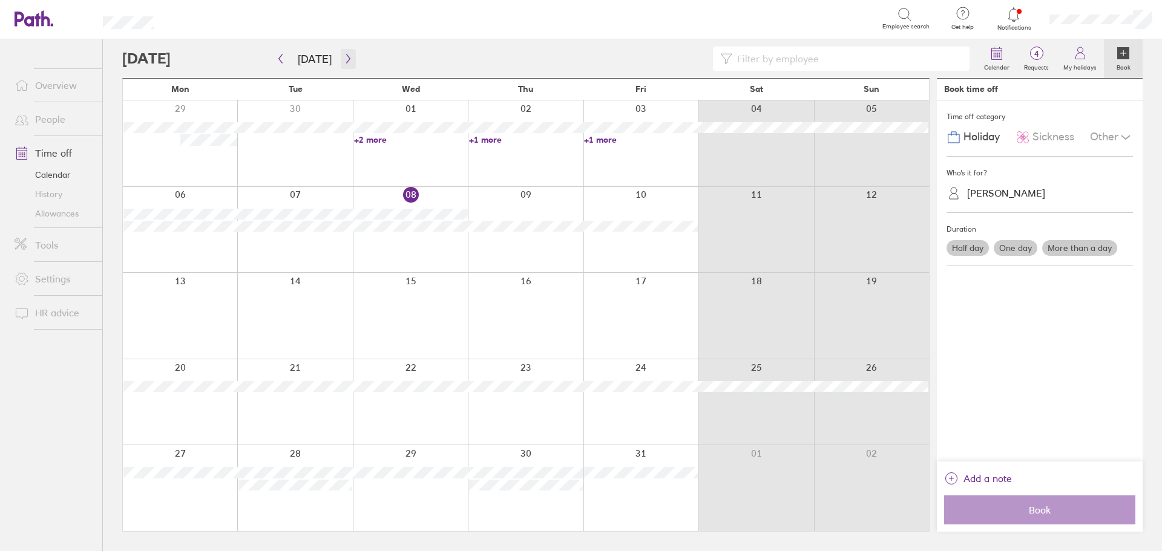
click at [345, 62] on icon "button" at bounding box center [348, 59] width 9 height 10
click at [214, 229] on div at bounding box center [180, 230] width 114 height 86
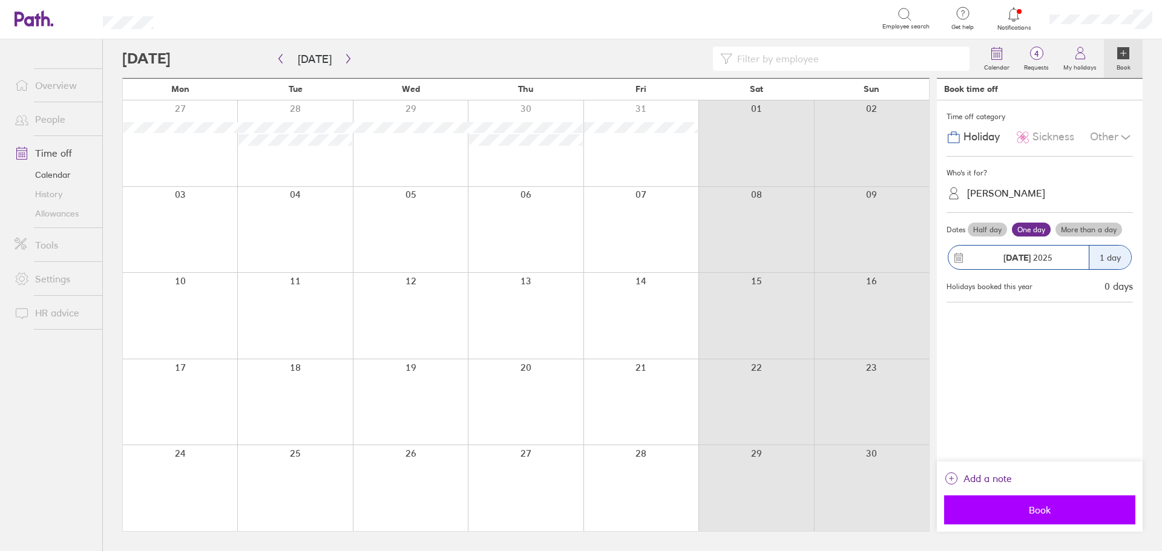
click at [1021, 505] on span "Book" at bounding box center [1039, 510] width 174 height 11
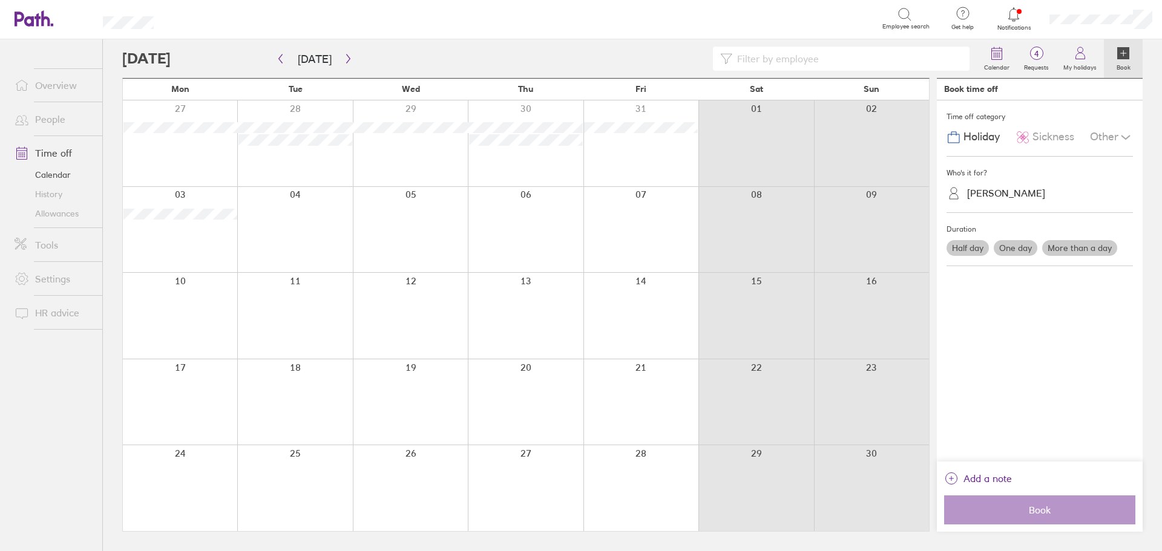
click at [60, 212] on link "Allowances" at bounding box center [53, 213] width 97 height 19
